Goal: Find contact information: Find contact information

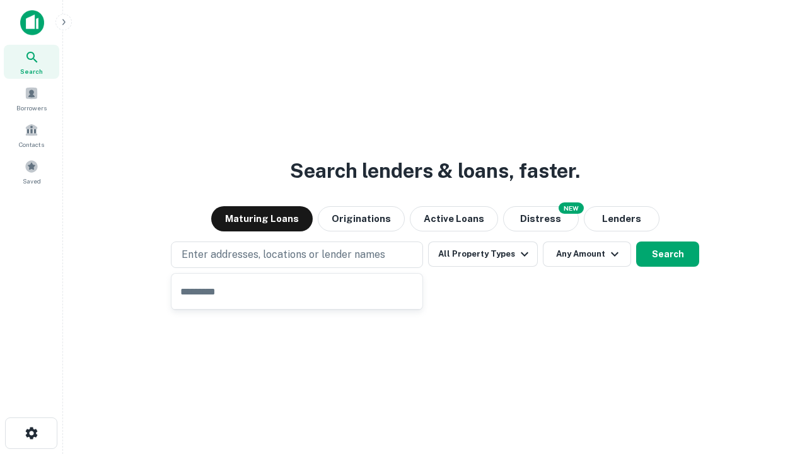
type input "**********"
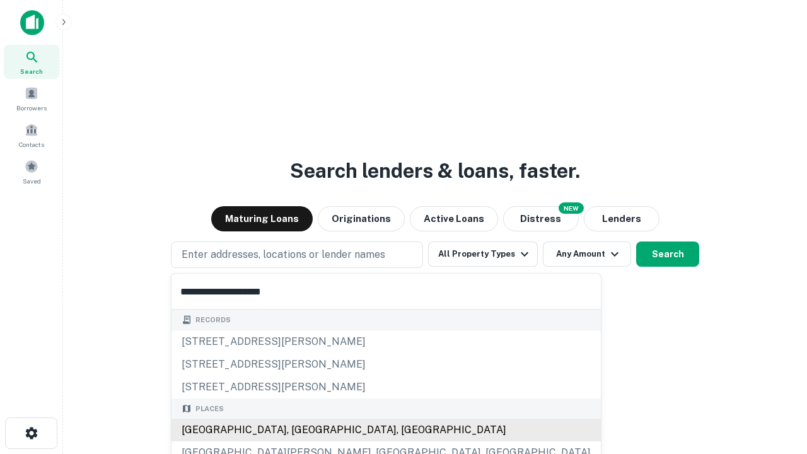
click at [301, 430] on div "[GEOGRAPHIC_DATA], [GEOGRAPHIC_DATA], [GEOGRAPHIC_DATA]" at bounding box center [385, 430] width 429 height 23
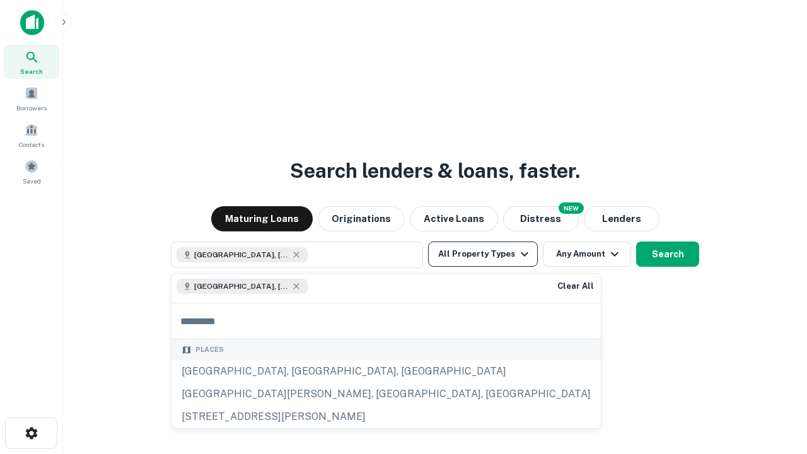
click at [483, 254] on button "All Property Types" at bounding box center [483, 253] width 110 height 25
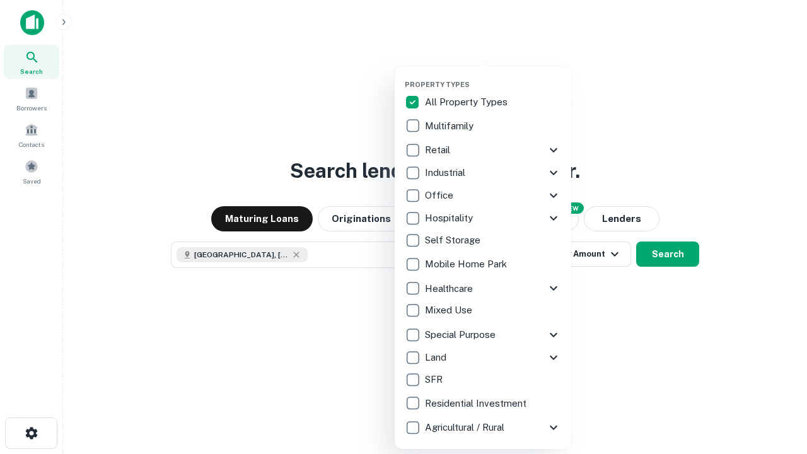
click at [493, 76] on button "button" at bounding box center [493, 76] width 177 height 1
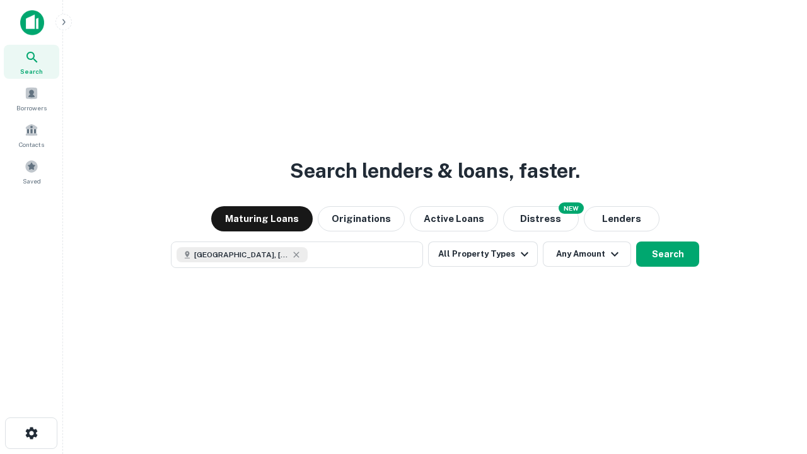
scroll to position [20, 0]
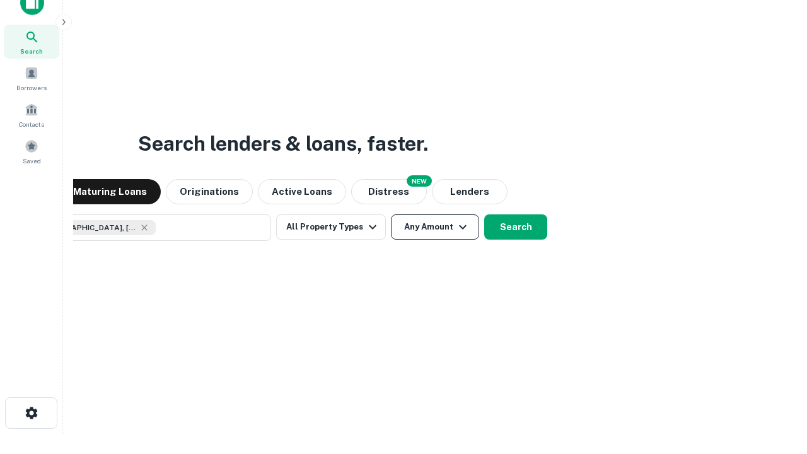
click at [391, 214] on button "Any Amount" at bounding box center [435, 226] width 88 height 25
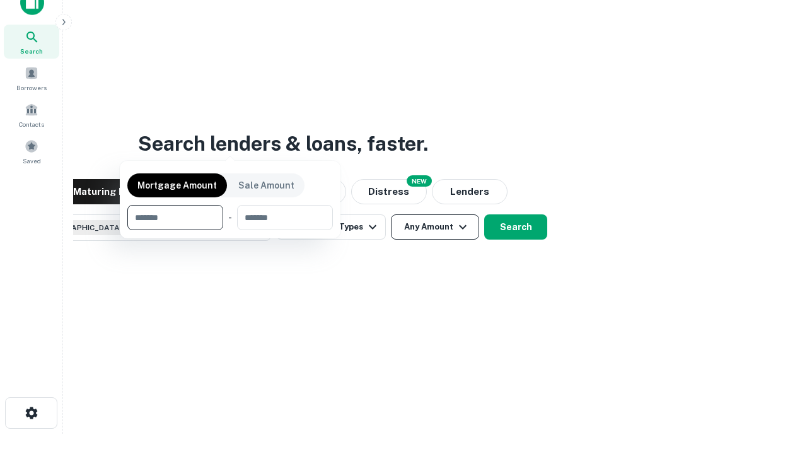
scroll to position [91, 357]
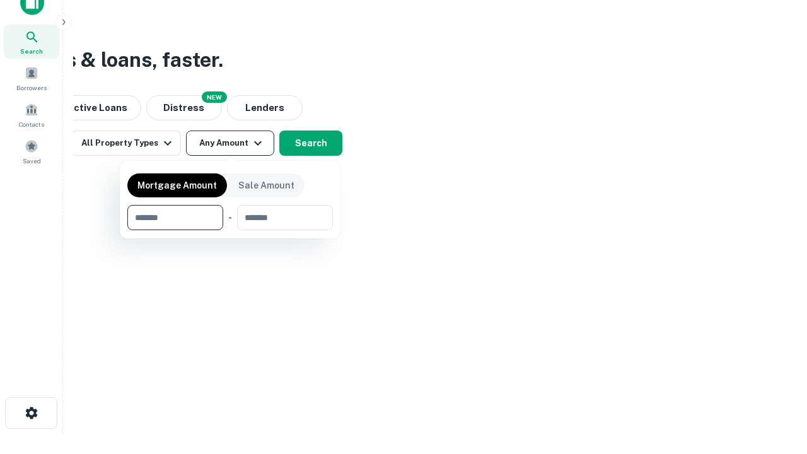
type input "*******"
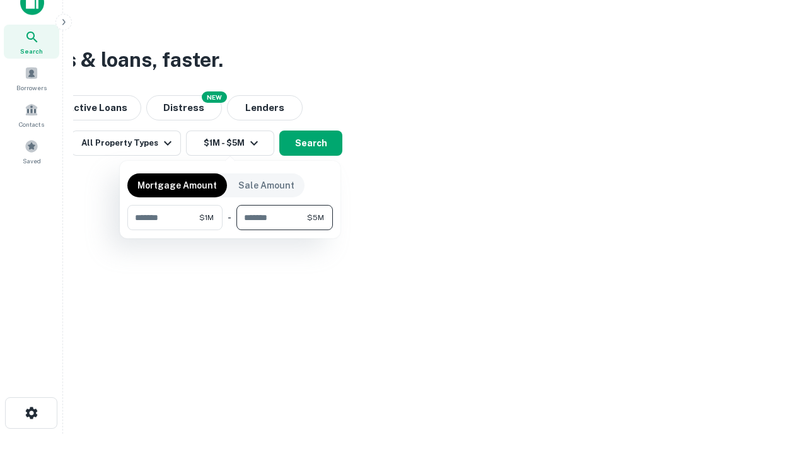
type input "*******"
click at [230, 230] on button "button" at bounding box center [230, 230] width 206 height 1
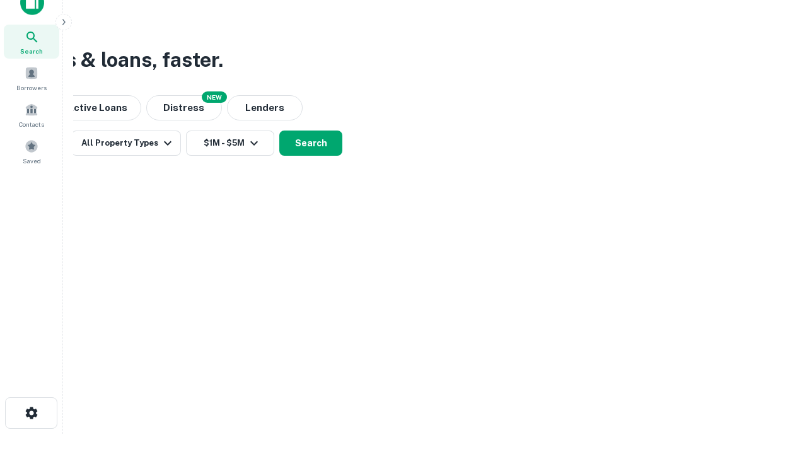
scroll to position [20, 0]
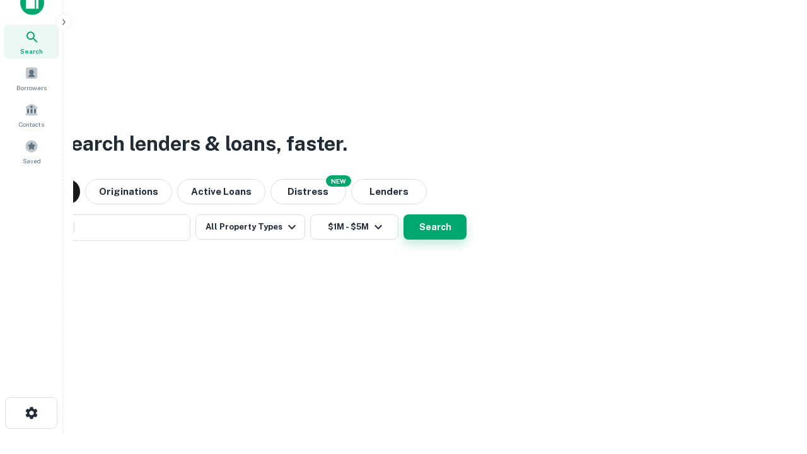
click at [404, 214] on button "Search" at bounding box center [435, 226] width 63 height 25
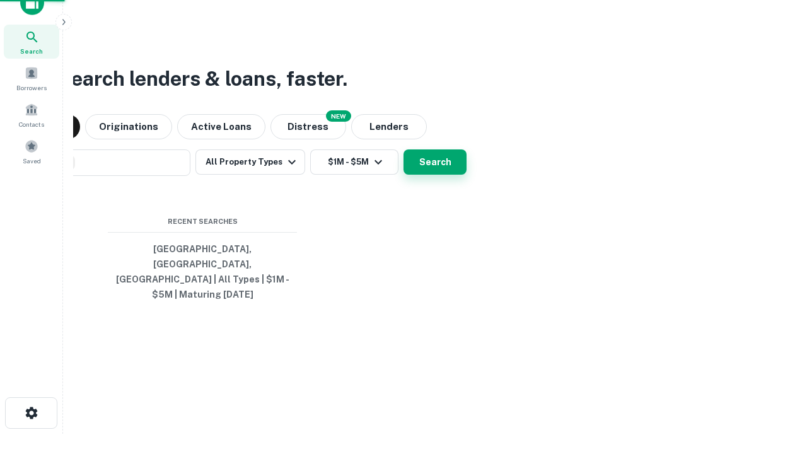
scroll to position [41, 357]
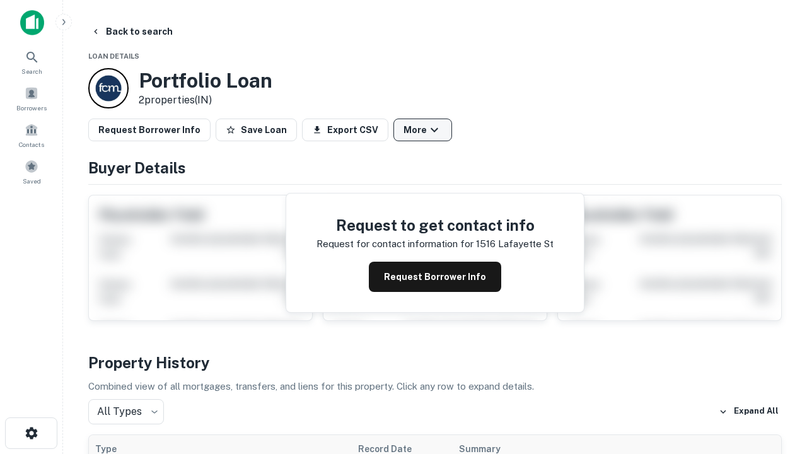
click at [422, 130] on button "More" at bounding box center [422, 130] width 59 height 23
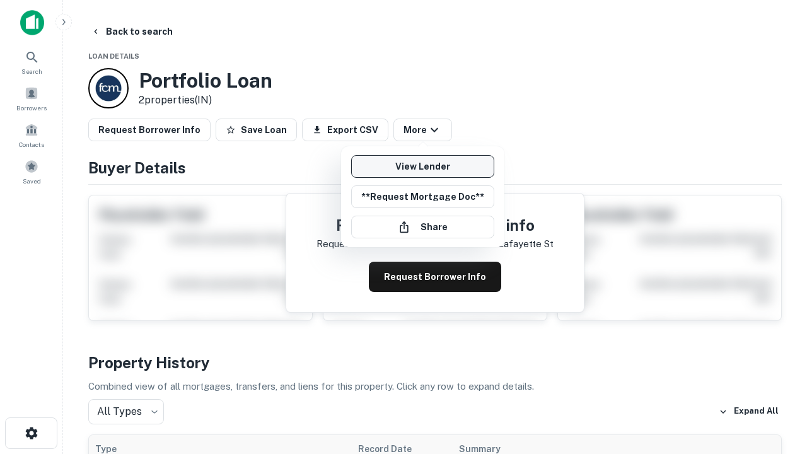
click at [422, 166] on link "View Lender" at bounding box center [422, 166] width 143 height 23
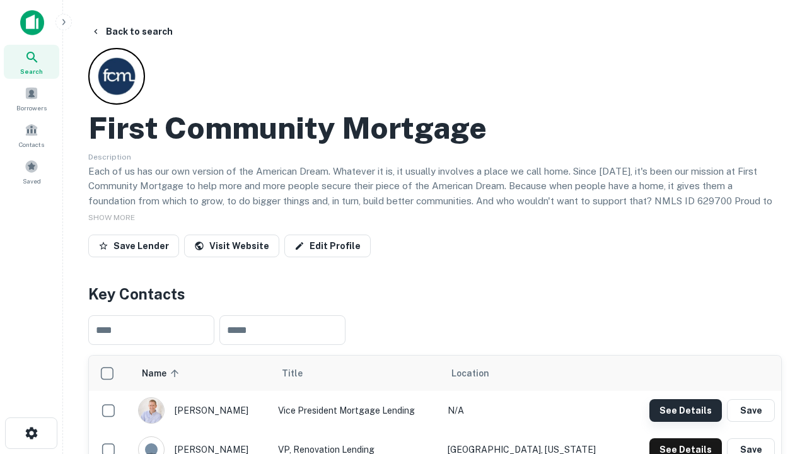
click at [685, 410] on button "See Details" at bounding box center [685, 410] width 73 height 23
